Goal: Task Accomplishment & Management: Manage account settings

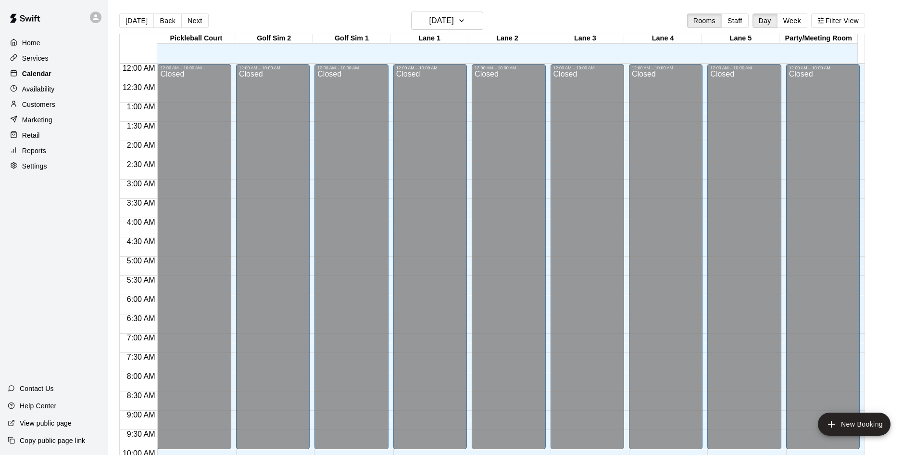
click at [33, 74] on p "Calendar" at bounding box center [36, 74] width 29 height 10
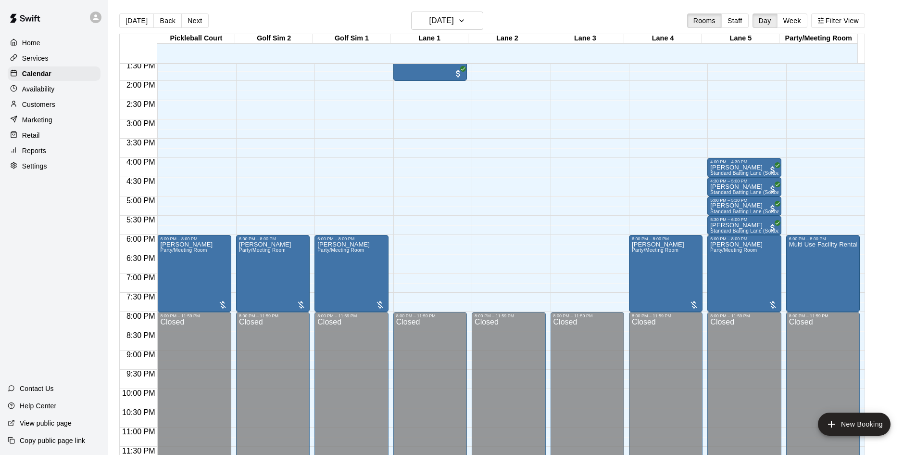
scroll to position [379, 0]
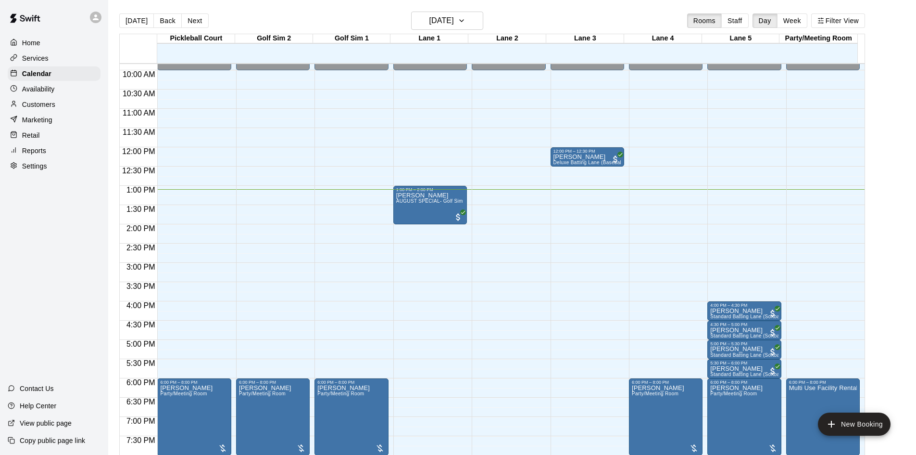
click at [31, 59] on p "Services" at bounding box center [35, 58] width 26 height 10
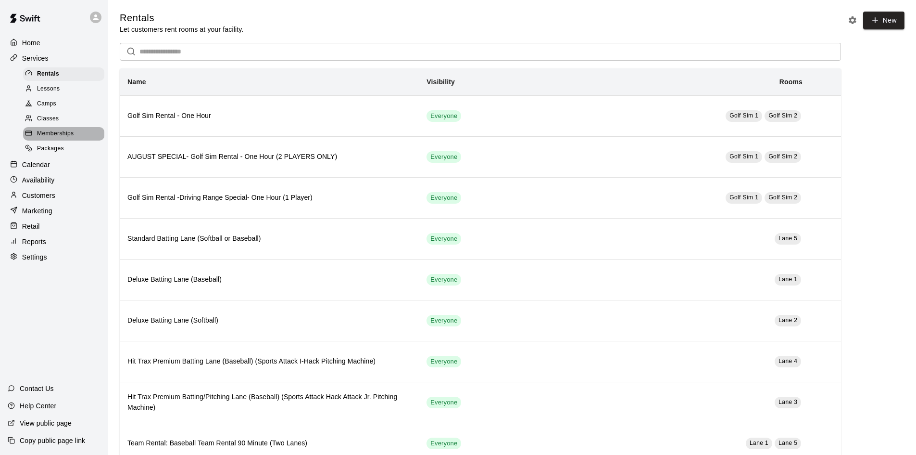
click at [63, 137] on span "Memberships" at bounding box center [55, 134] width 37 height 10
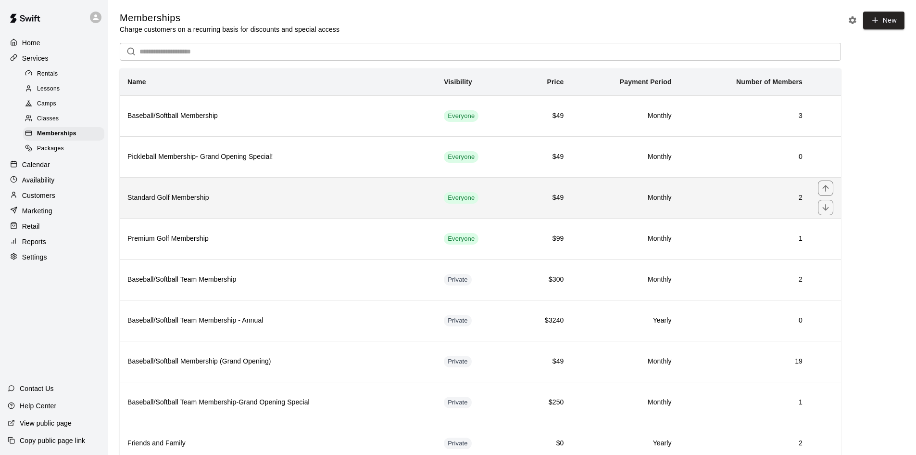
click at [198, 201] on h6 "Standard Golf Membership" at bounding box center [277, 197] width 301 height 11
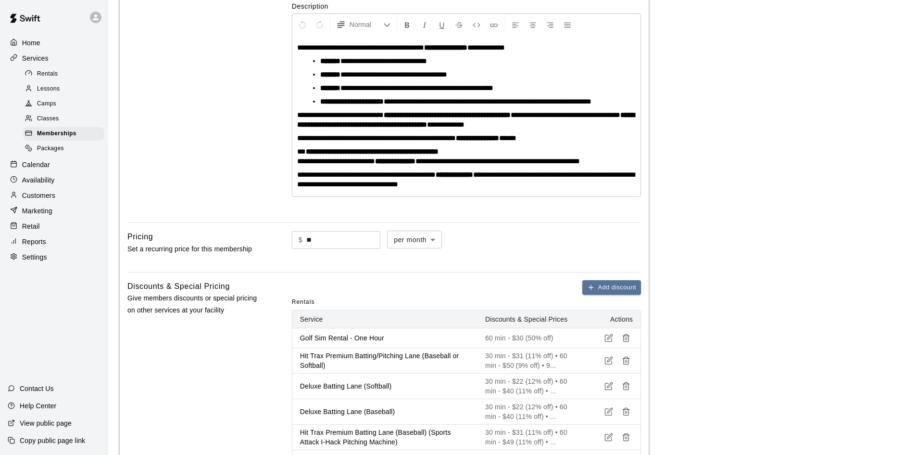
scroll to position [385, 0]
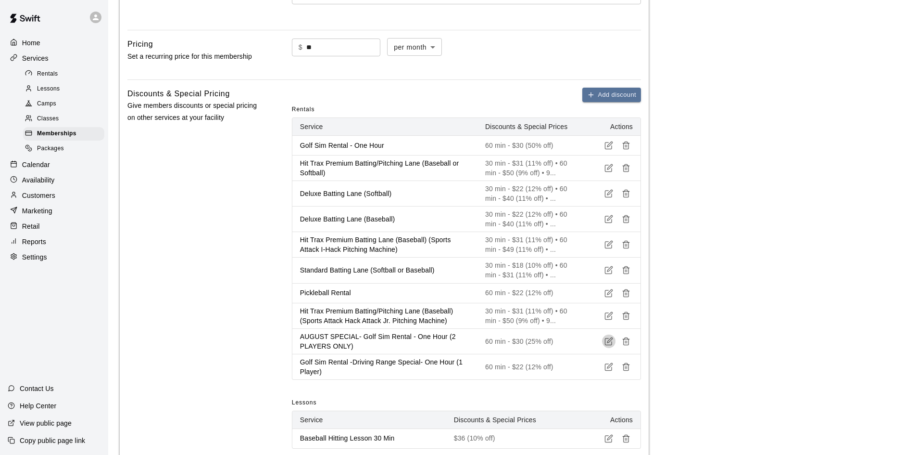
click at [608, 345] on icon "button" at bounding box center [609, 341] width 9 height 9
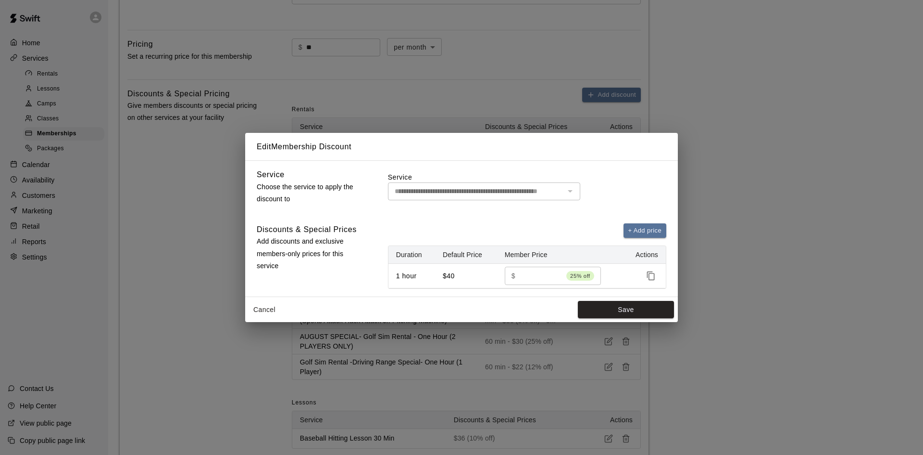
type input "**********"
drag, startPoint x: 541, startPoint y: 278, endPoint x: 502, endPoint y: 267, distance: 40.7
click at [504, 273] on td "$ ** 25% off ​" at bounding box center [560, 276] width 126 height 24
type input "**"
click at [511, 227] on div "+ Add price" at bounding box center [527, 230] width 278 height 15
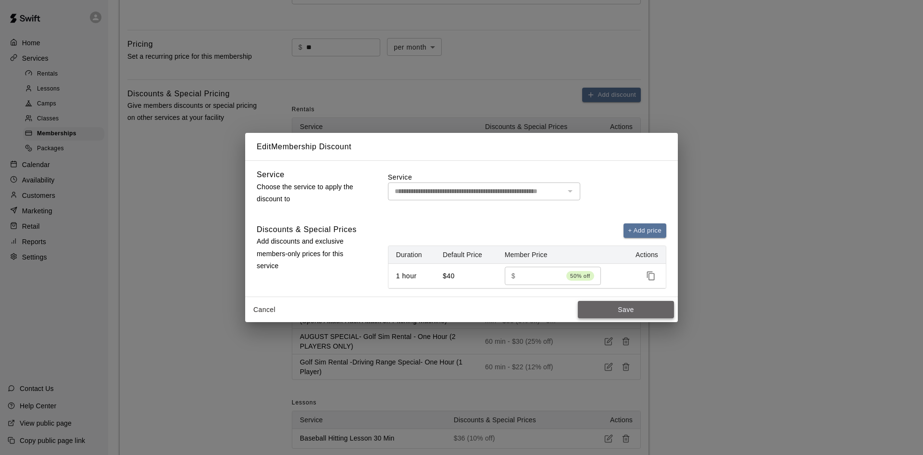
click at [602, 313] on button "Save" at bounding box center [626, 310] width 96 height 18
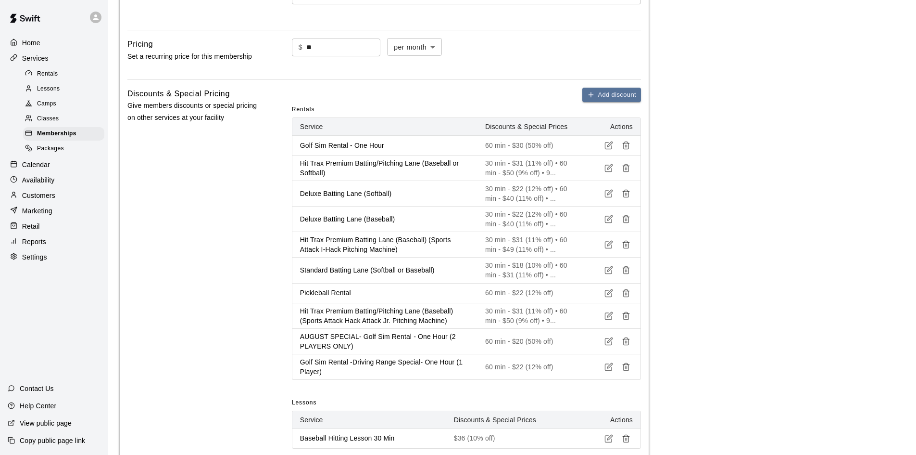
scroll to position [337, 0]
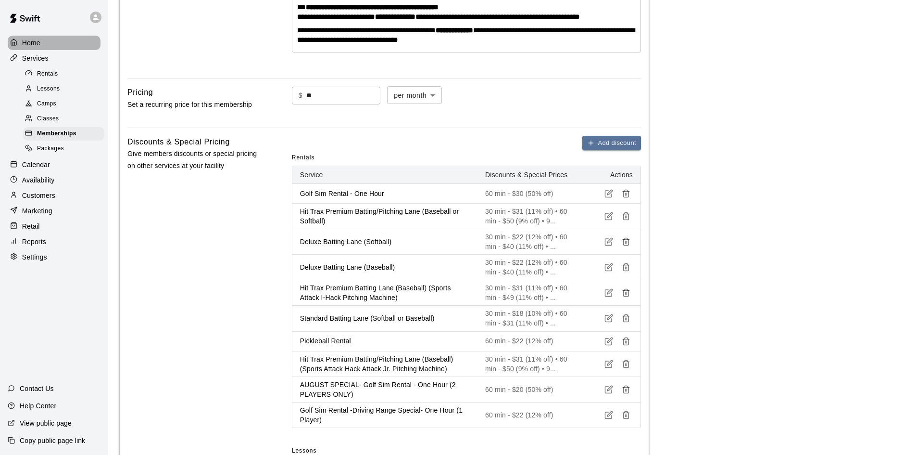
click at [34, 40] on p "Home" at bounding box center [31, 43] width 18 height 10
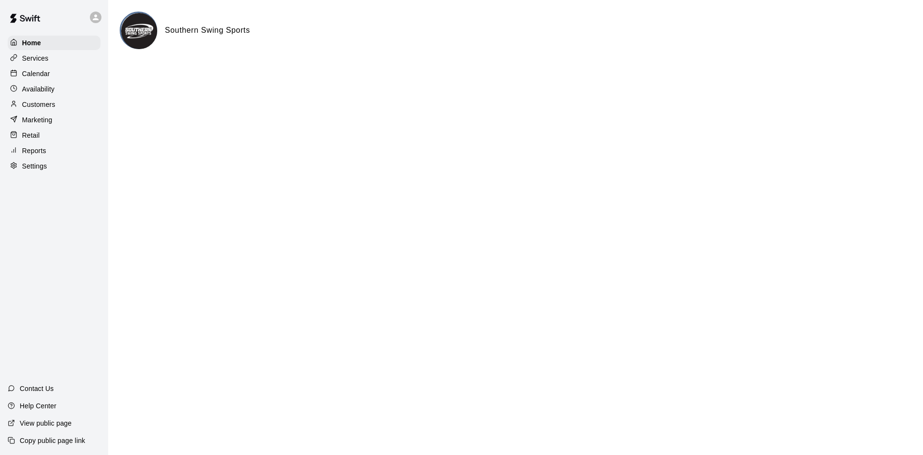
click at [47, 85] on div "Availability" at bounding box center [54, 89] width 93 height 14
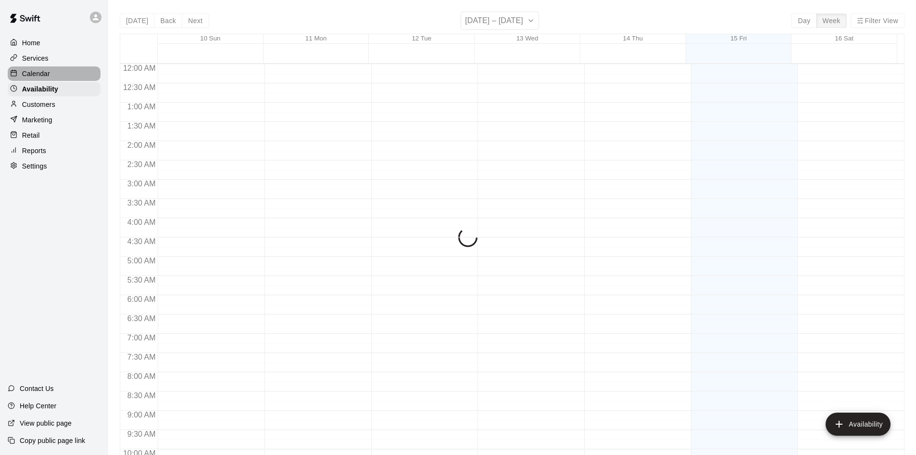
click at [46, 74] on p "Calendar" at bounding box center [36, 74] width 28 height 10
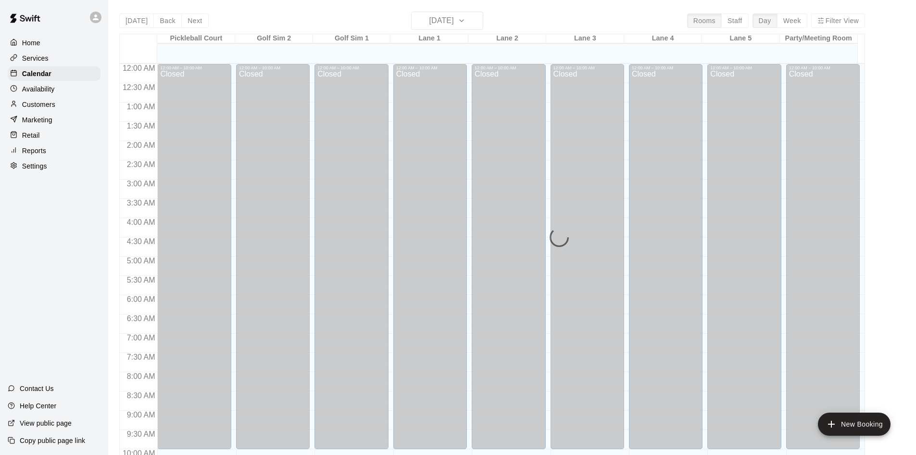
scroll to position [493, 0]
